Goal: Task Accomplishment & Management: Manage account settings

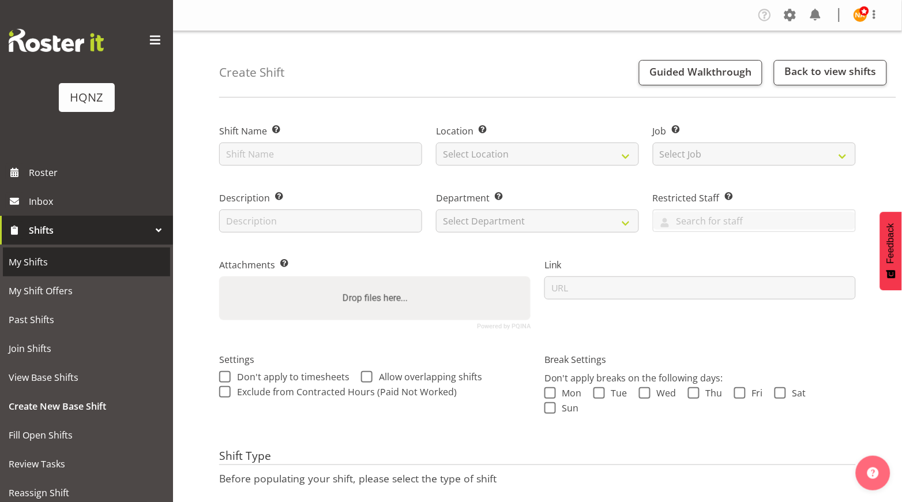
click at [39, 259] on span "My Shifts" at bounding box center [87, 261] width 156 height 17
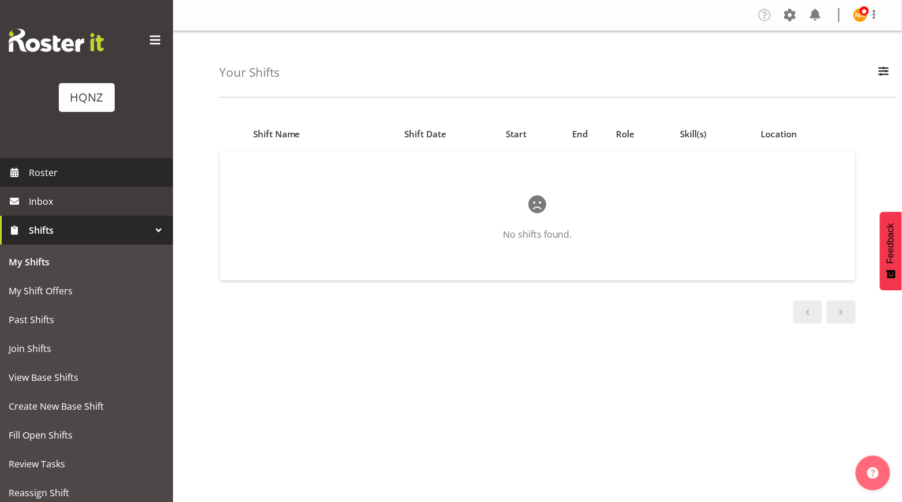
click at [91, 166] on span "Roster" at bounding box center [98, 172] width 138 height 17
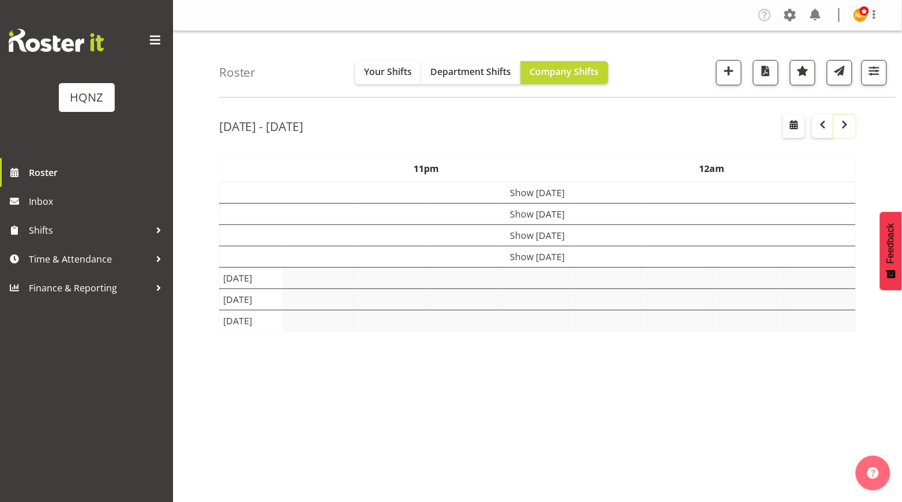
click at [844, 134] on button "button" at bounding box center [845, 126] width 22 height 23
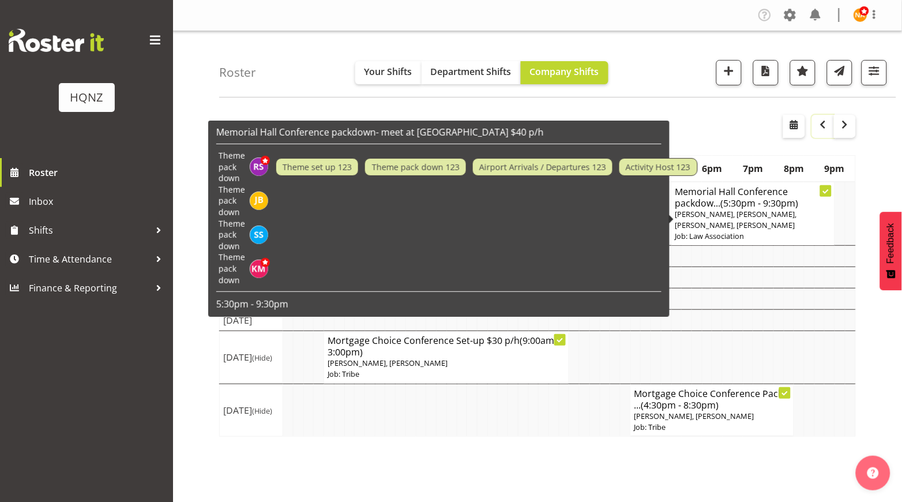
click at [819, 134] on button "button" at bounding box center [823, 126] width 22 height 23
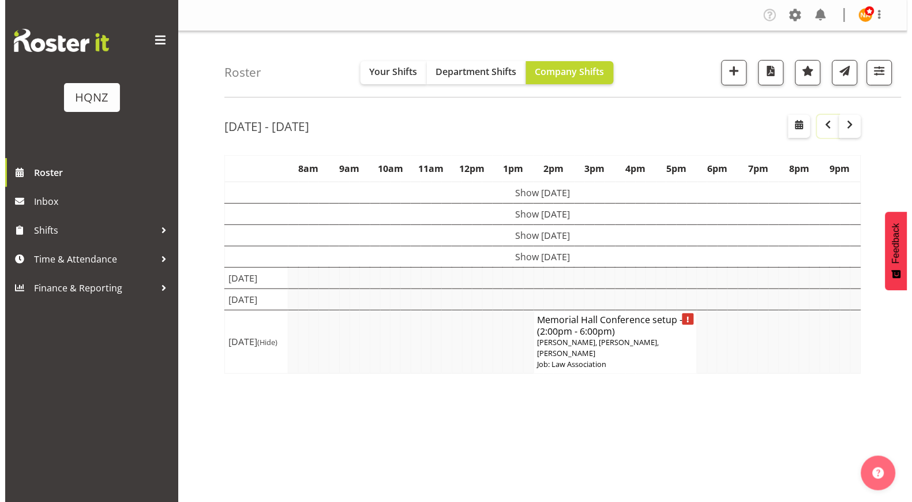
scroll to position [43, 0]
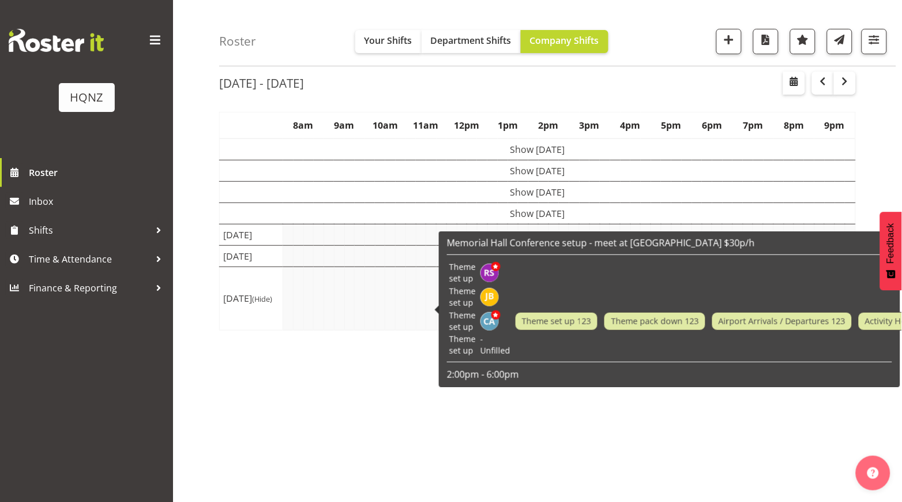
click at [661, 329] on span "Theme pack down 123" at bounding box center [655, 321] width 102 height 18
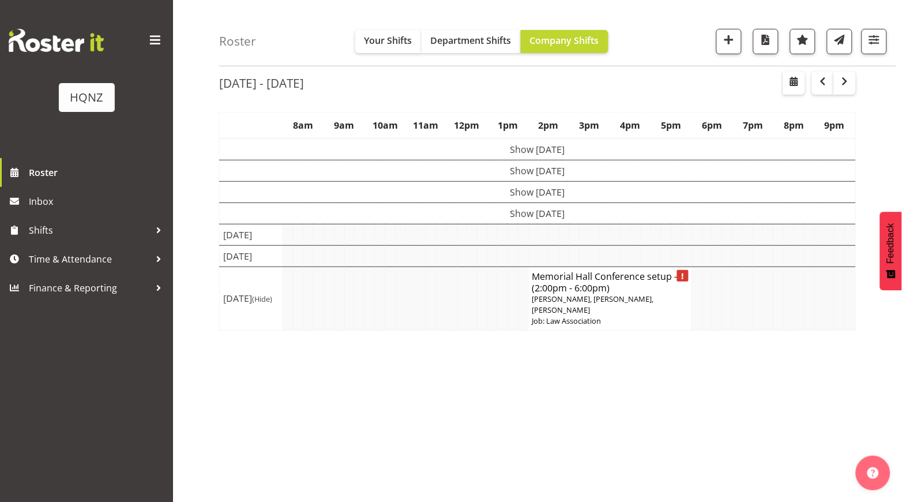
click at [632, 316] on p "Rebecca Shaw, Jenna Barratt-Elloway, Chloe Amer" at bounding box center [610, 305] width 156 height 22
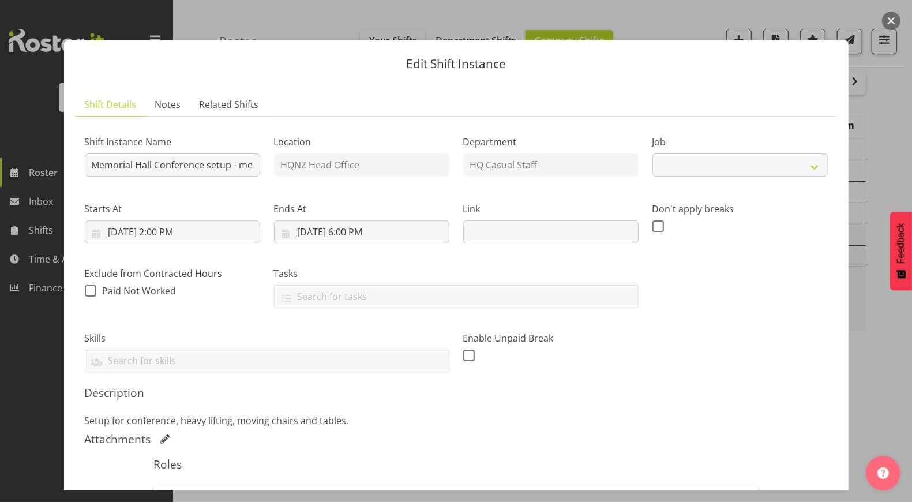
select select "10645"
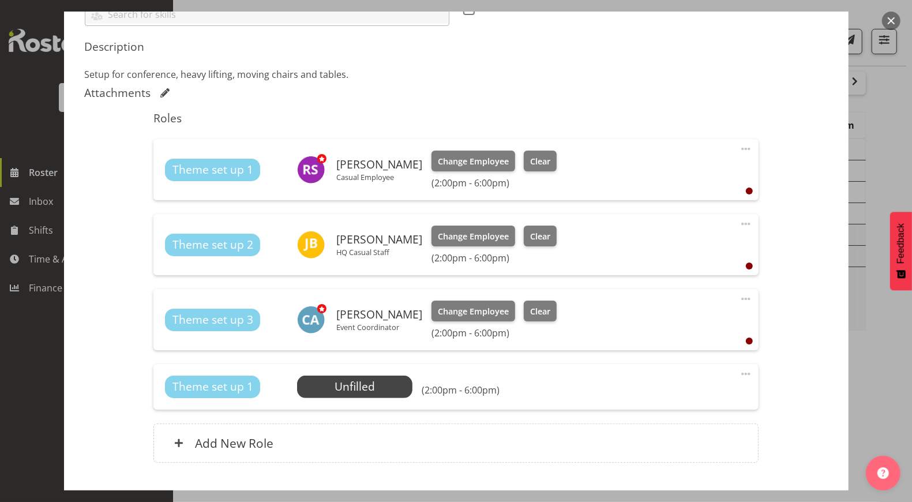
scroll to position [420, 0]
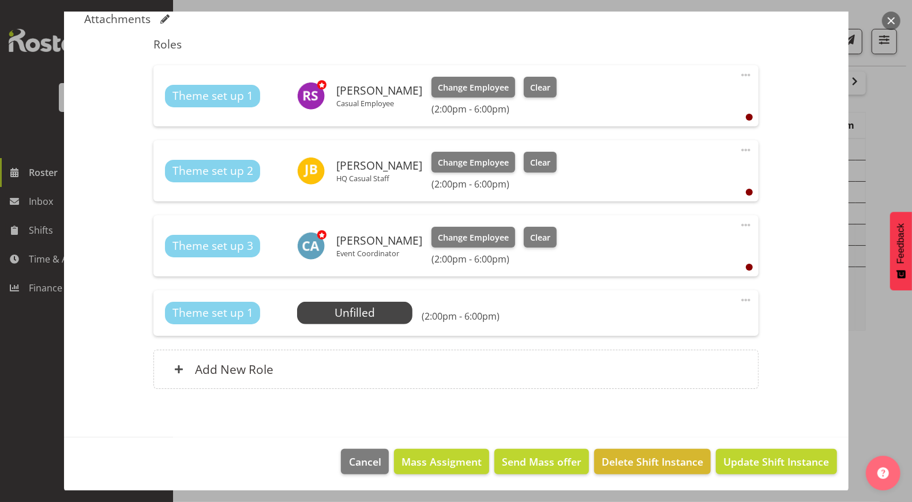
click at [337, 324] on div "Theme set up 1 Unfilled Select Employee (2:00pm - 6:00pm) Edit Cover Role Delete" at bounding box center [455, 312] width 605 height 45
click at [341, 317] on span "Select Employee" at bounding box center [355, 313] width 86 height 17
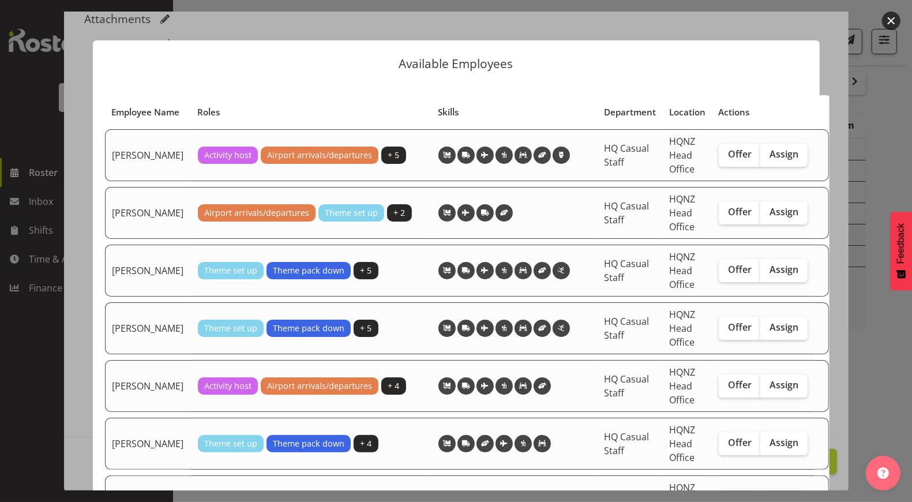
scroll to position [134, 0]
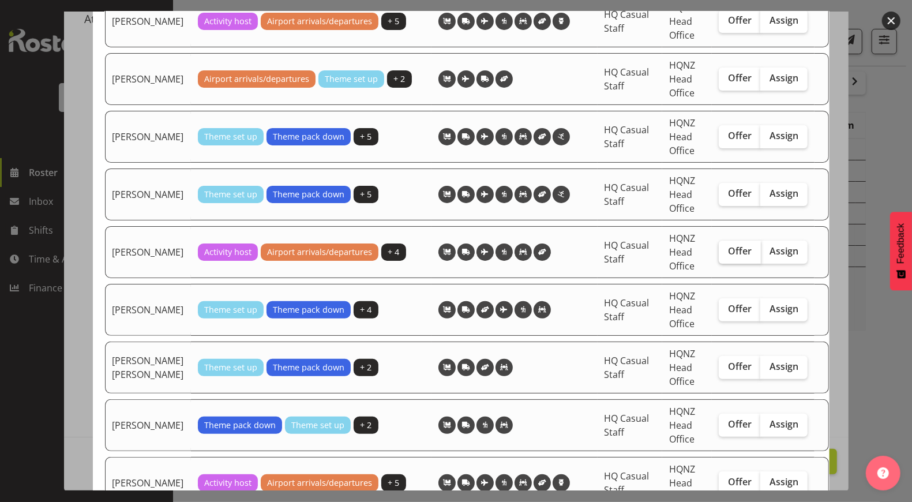
click at [734, 257] on span "Offer" at bounding box center [740, 251] width 24 height 12
click at [726, 255] on input "Offer" at bounding box center [722, 250] width 7 height 7
checkbox input "true"
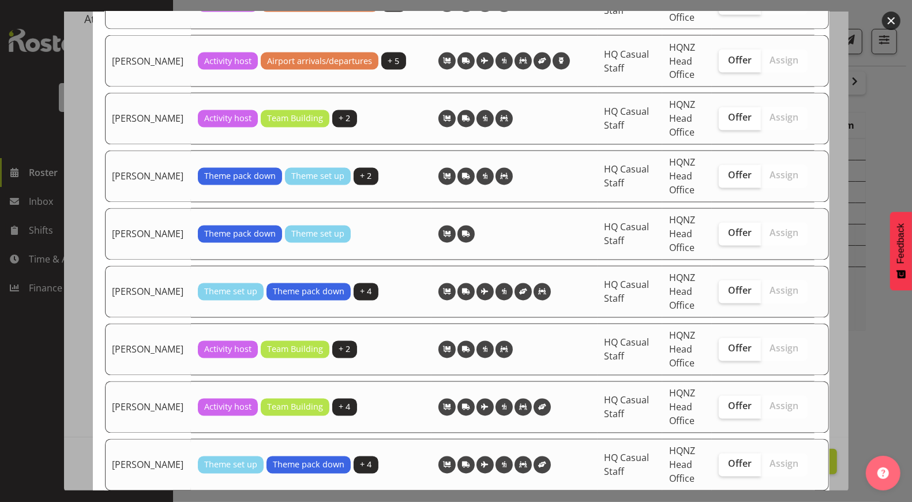
scroll to position [1596, 0]
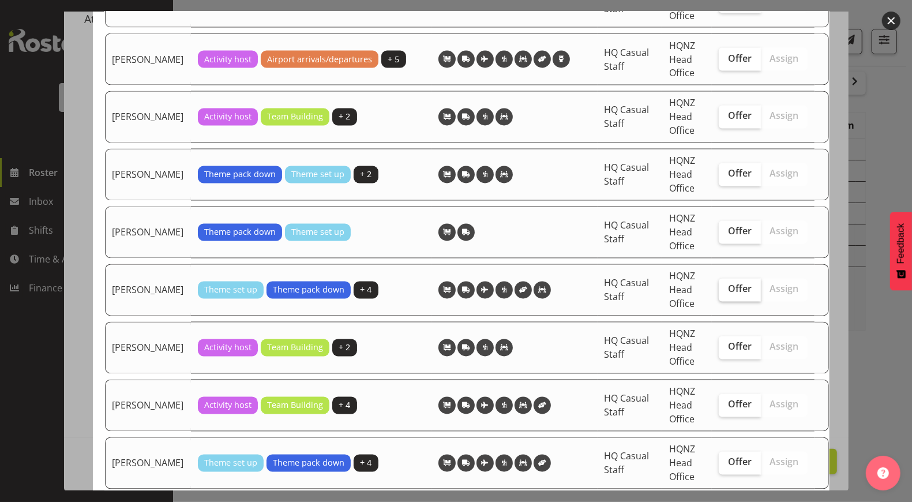
click at [728, 288] on span "Offer" at bounding box center [740, 289] width 24 height 12
click at [720, 288] on input "Offer" at bounding box center [722, 289] width 7 height 7
checkbox input "true"
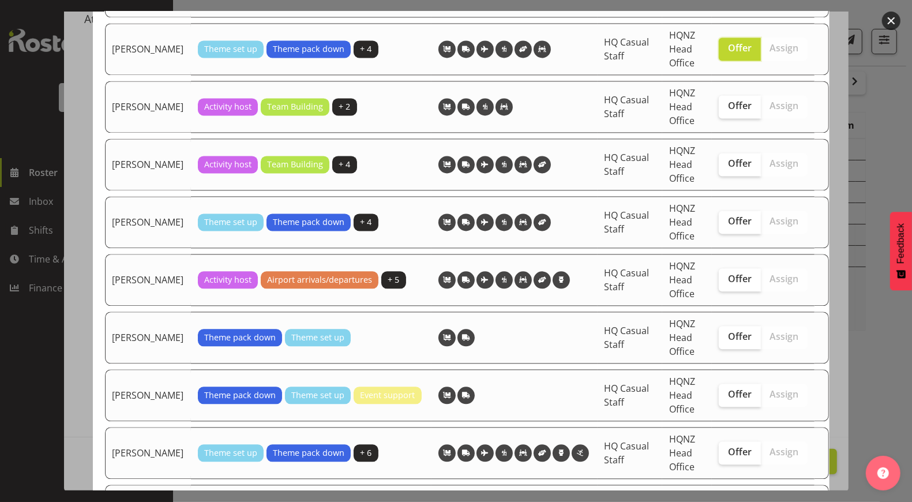
scroll to position [1836, 0]
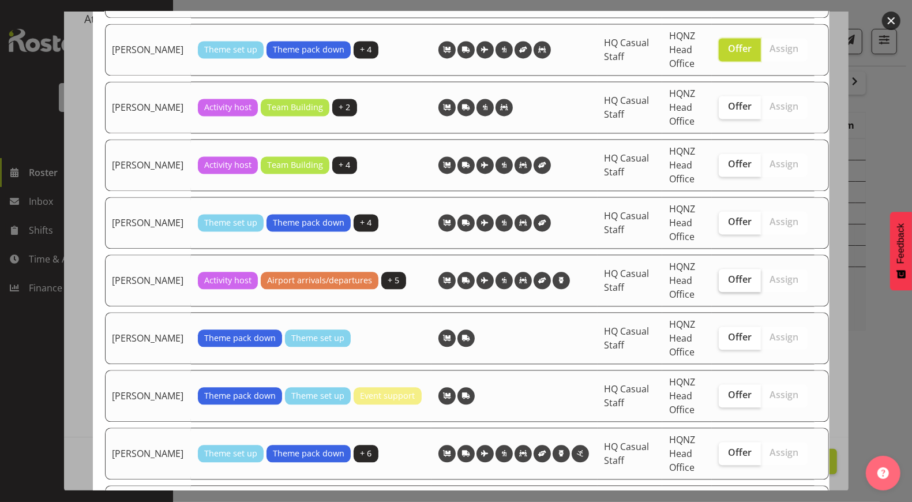
click at [731, 273] on span "Offer" at bounding box center [740, 279] width 24 height 12
click at [726, 276] on input "Offer" at bounding box center [722, 279] width 7 height 7
checkbox input "true"
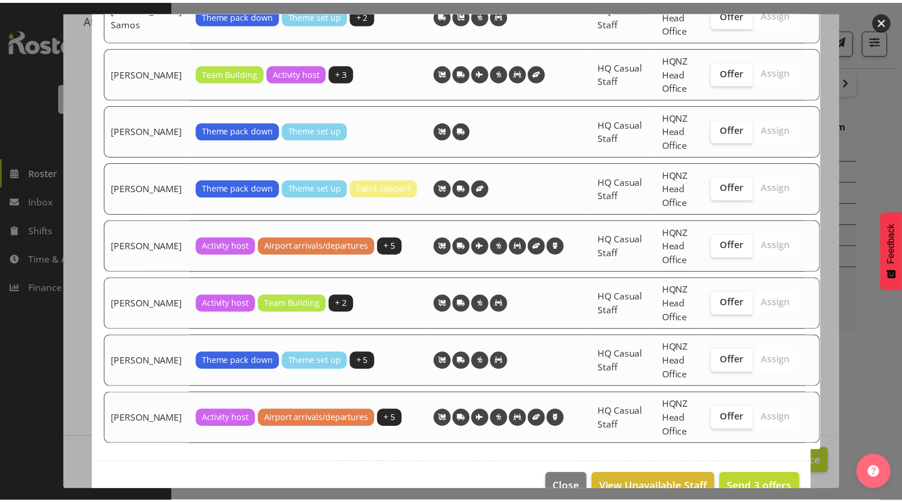
scroll to position [2522, 0]
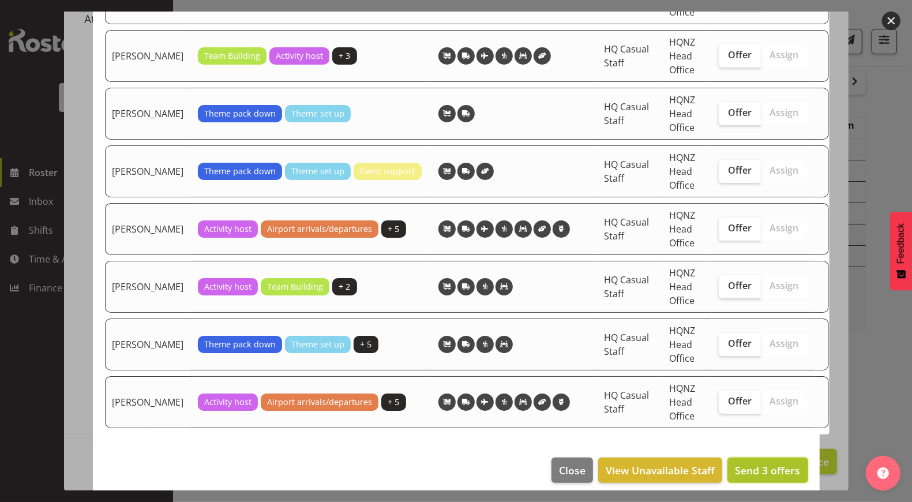
click at [752, 463] on span "Send 3 offers" at bounding box center [767, 470] width 65 height 14
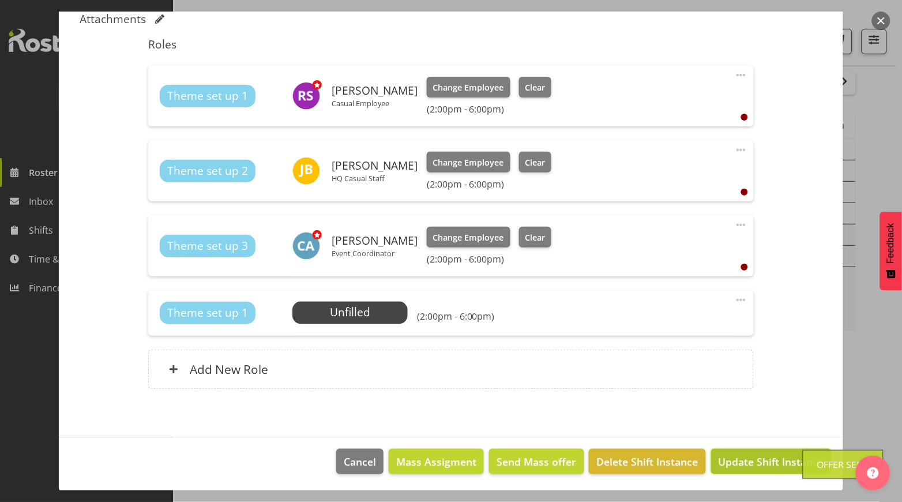
click at [766, 464] on span "Update Shift Instance" at bounding box center [772, 461] width 106 height 15
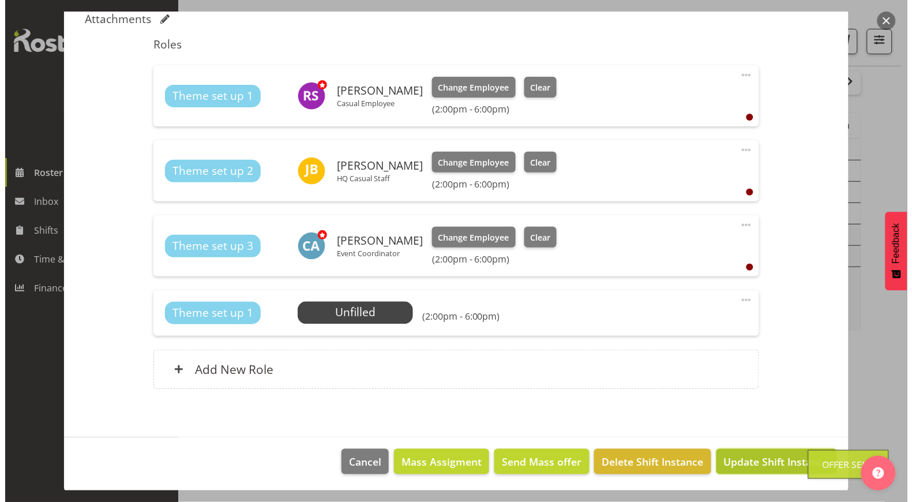
scroll to position [374, 0]
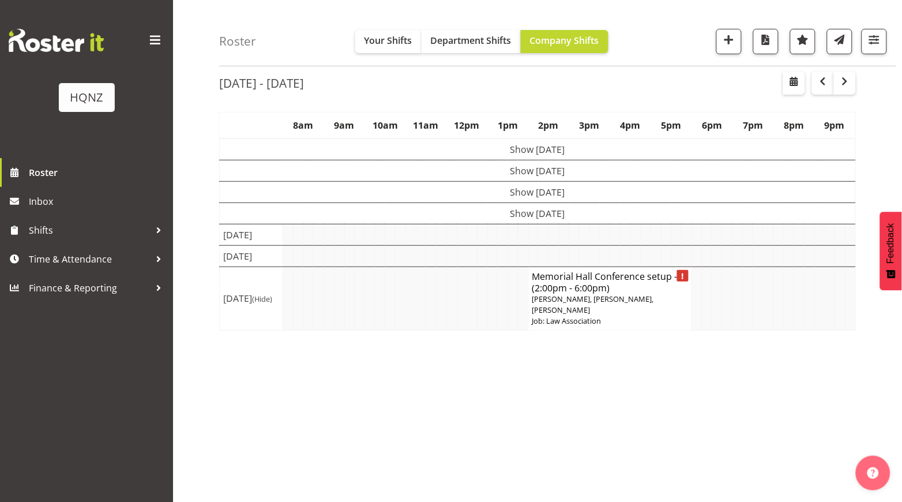
click at [558, 315] on span "Rebecca Shaw, Jenna Barratt-Elloway, Chloe Amer" at bounding box center [593, 304] width 122 height 21
click at [607, 315] on span "Rebecca Shaw, Jenna Barratt-Elloway, Chloe Amer" at bounding box center [593, 304] width 122 height 21
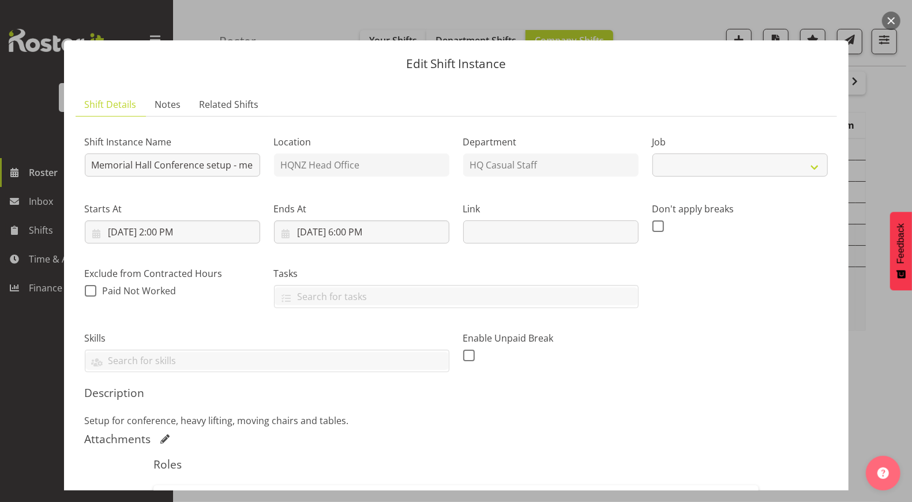
select select "10645"
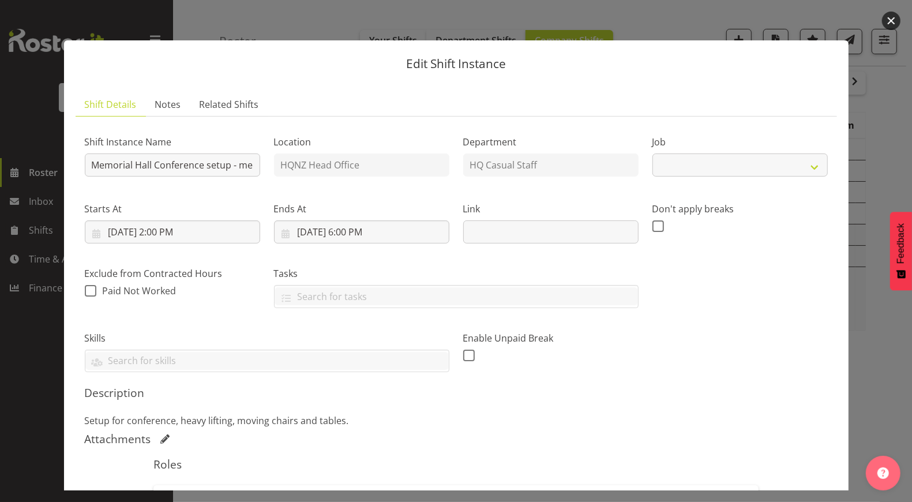
select select "10645"
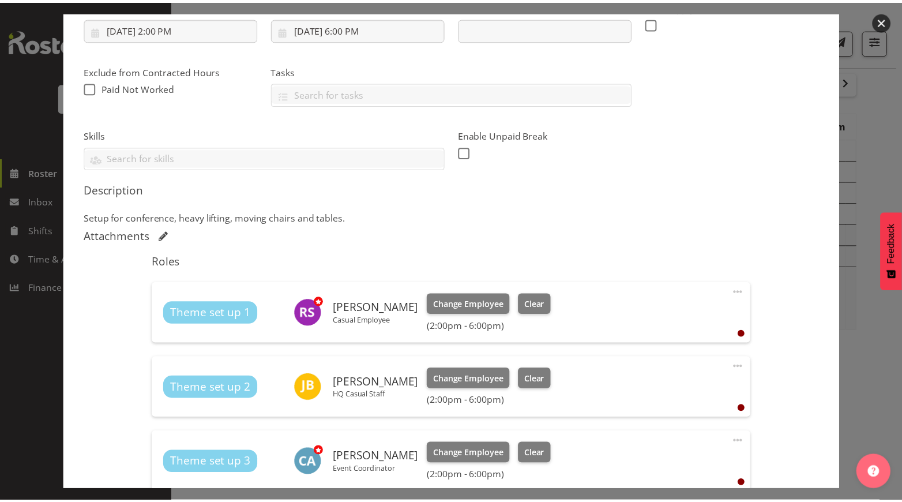
scroll to position [205, 0]
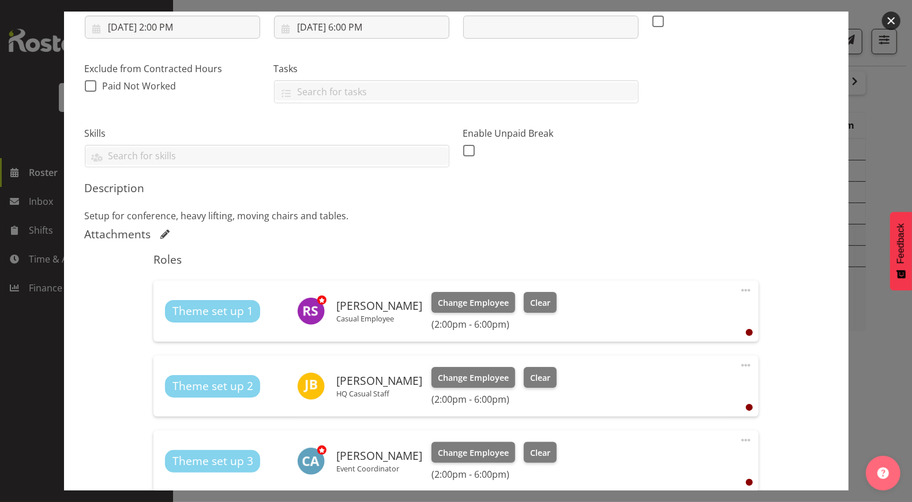
click at [879, 27] on div at bounding box center [456, 251] width 912 height 502
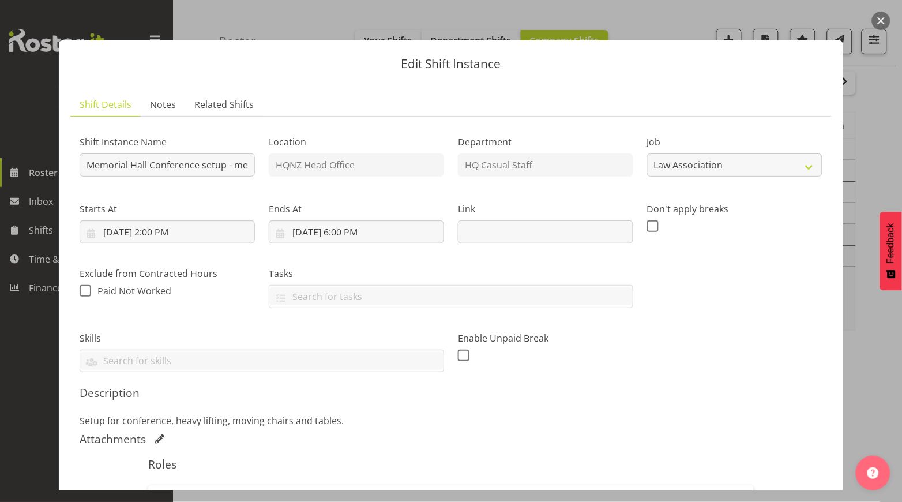
click at [888, 25] on button "button" at bounding box center [881, 21] width 18 height 18
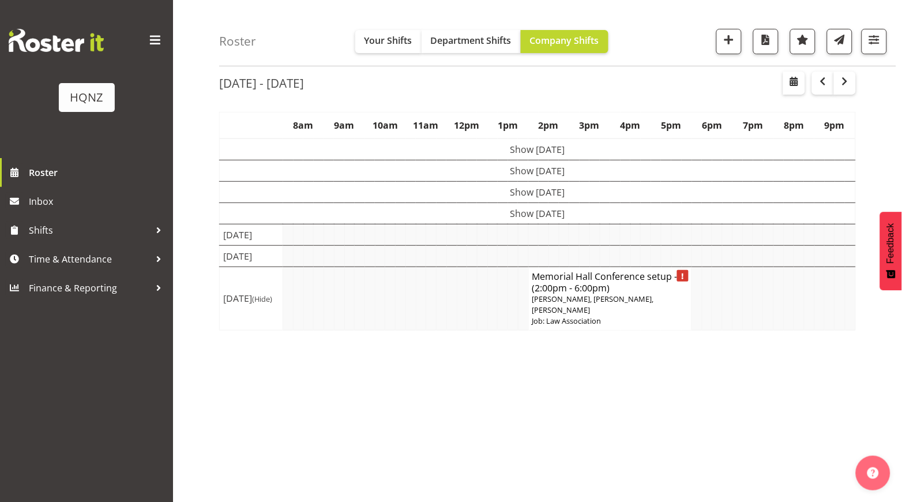
click at [843, 102] on div "Oct 2nd - 8th, 2025 October 02 - 08, 2025 Today Day Week Fortnight Month calend…" at bounding box center [560, 294] width 683 height 462
drag, startPoint x: 844, startPoint y: 99, endPoint x: 847, endPoint y: 84, distance: 15.3
click at [847, 84] on div "Oct 2nd - 8th, 2025 October 02 - 08, 2025 Today Day Week Fortnight Month calend…" at bounding box center [560, 294] width 683 height 462
click at [847, 84] on span "button" at bounding box center [845, 81] width 14 height 14
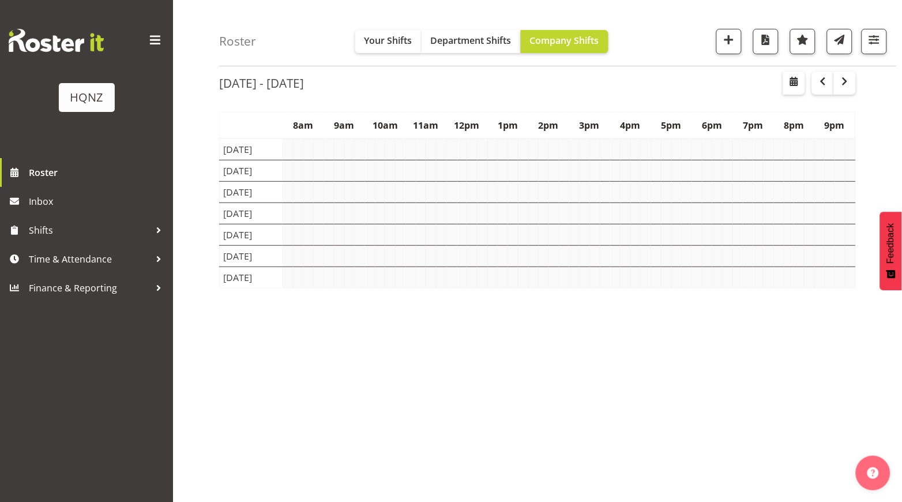
click at [615, 412] on div "Oct 9th - 15th, 2025 October 09 - 15, 2025 Today Day Week Fortnight Month calen…" at bounding box center [560, 294] width 683 height 462
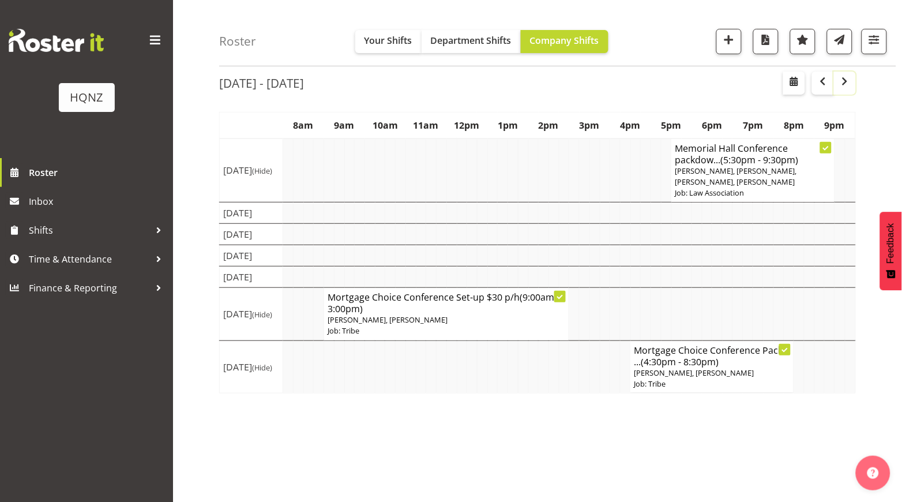
click at [846, 83] on span "button" at bounding box center [845, 81] width 14 height 14
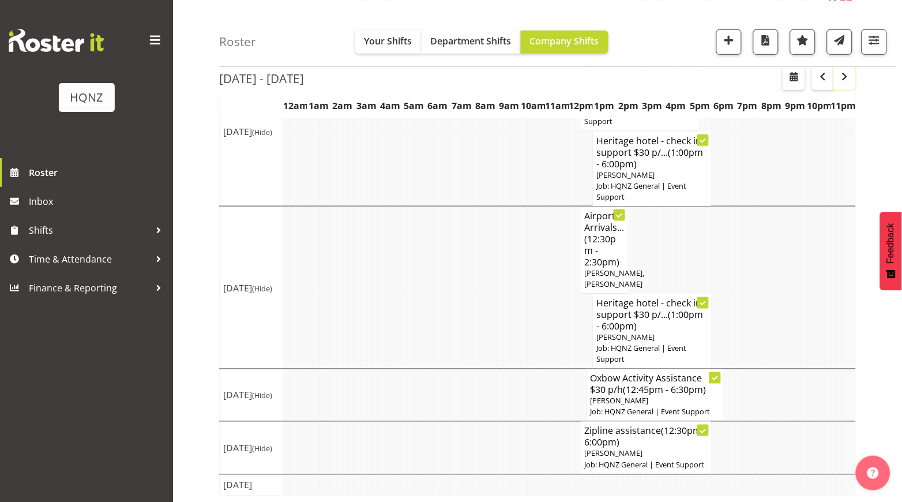
scroll to position [295, 0]
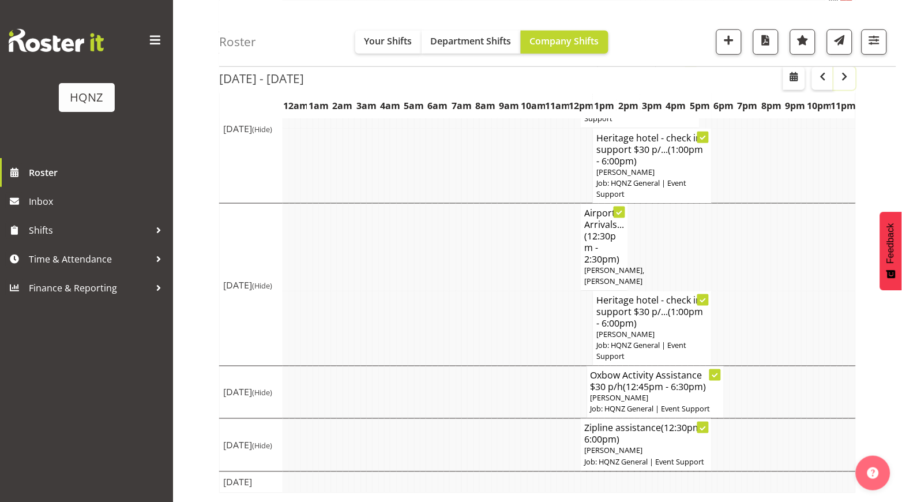
click at [843, 83] on span "button" at bounding box center [844, 76] width 3 height 15
